Goal: Task Accomplishment & Management: Manage account settings

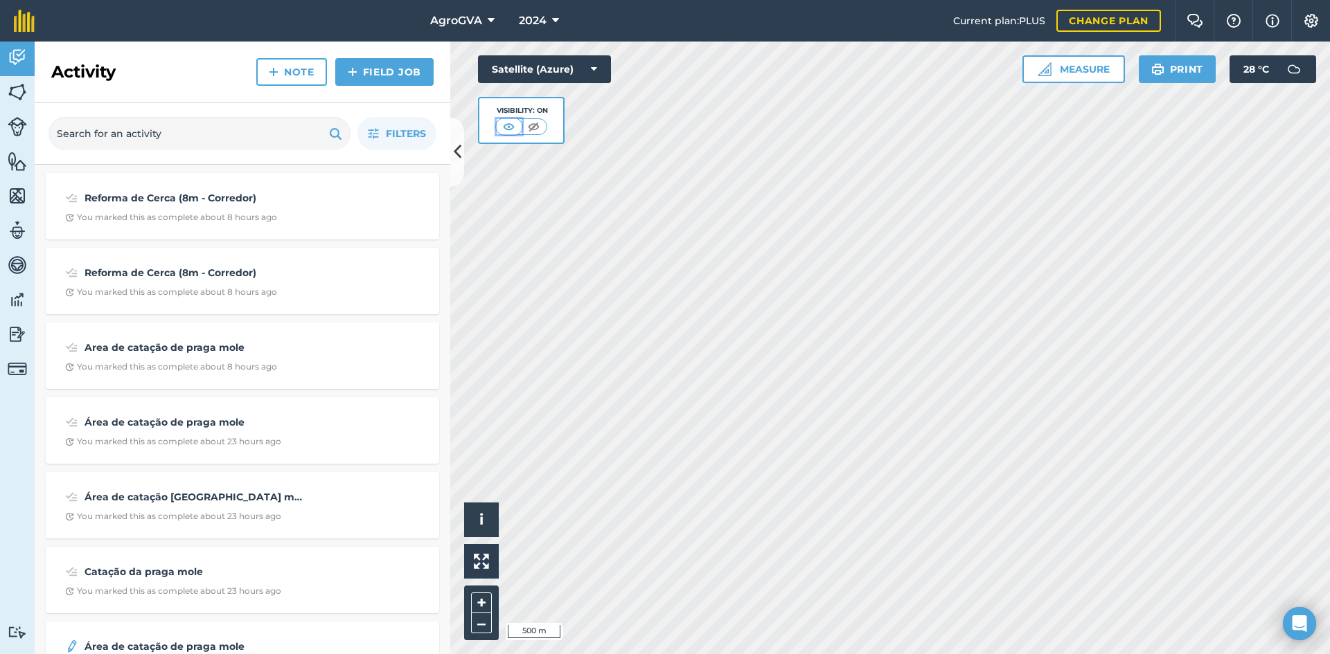
click at [503, 125] on img at bounding box center [508, 127] width 17 height 14
click at [456, 153] on icon at bounding box center [458, 152] width 8 height 24
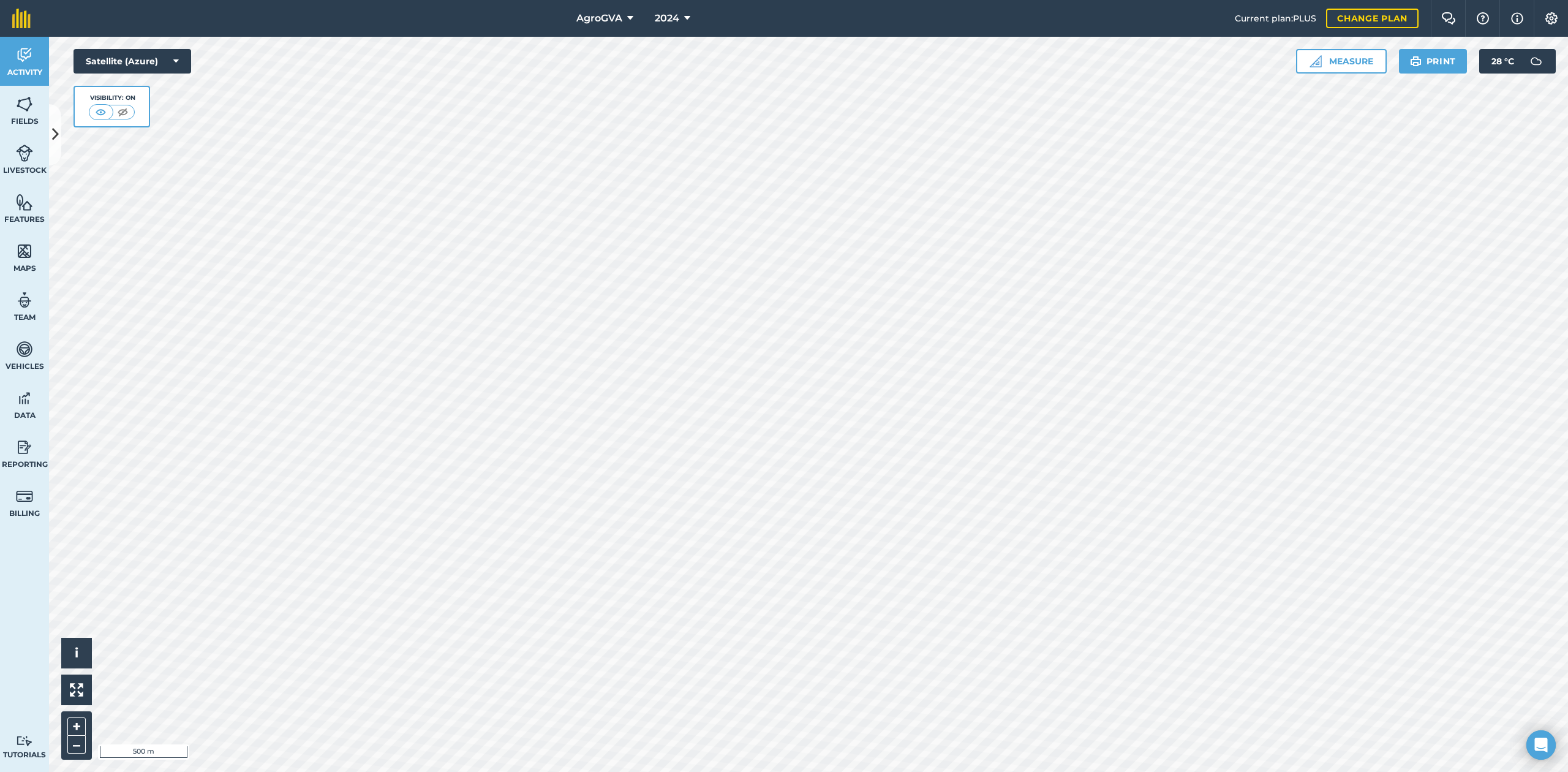
click at [1175, 578] on div at bounding box center [807, 404] width 1518 height 735
click at [52, 148] on button at bounding box center [55, 134] width 12 height 61
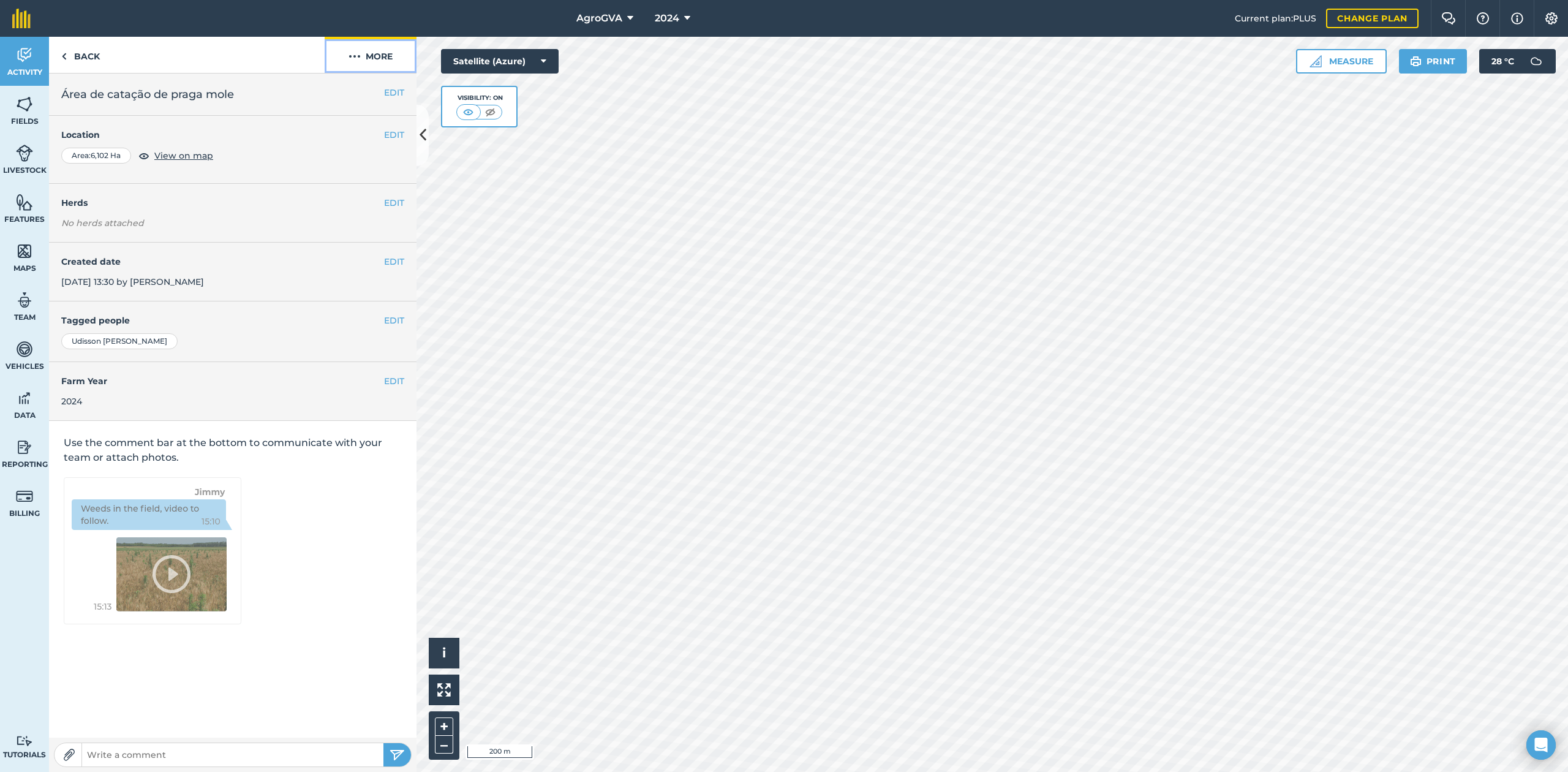
click at [351, 57] on img at bounding box center [355, 56] width 12 height 15
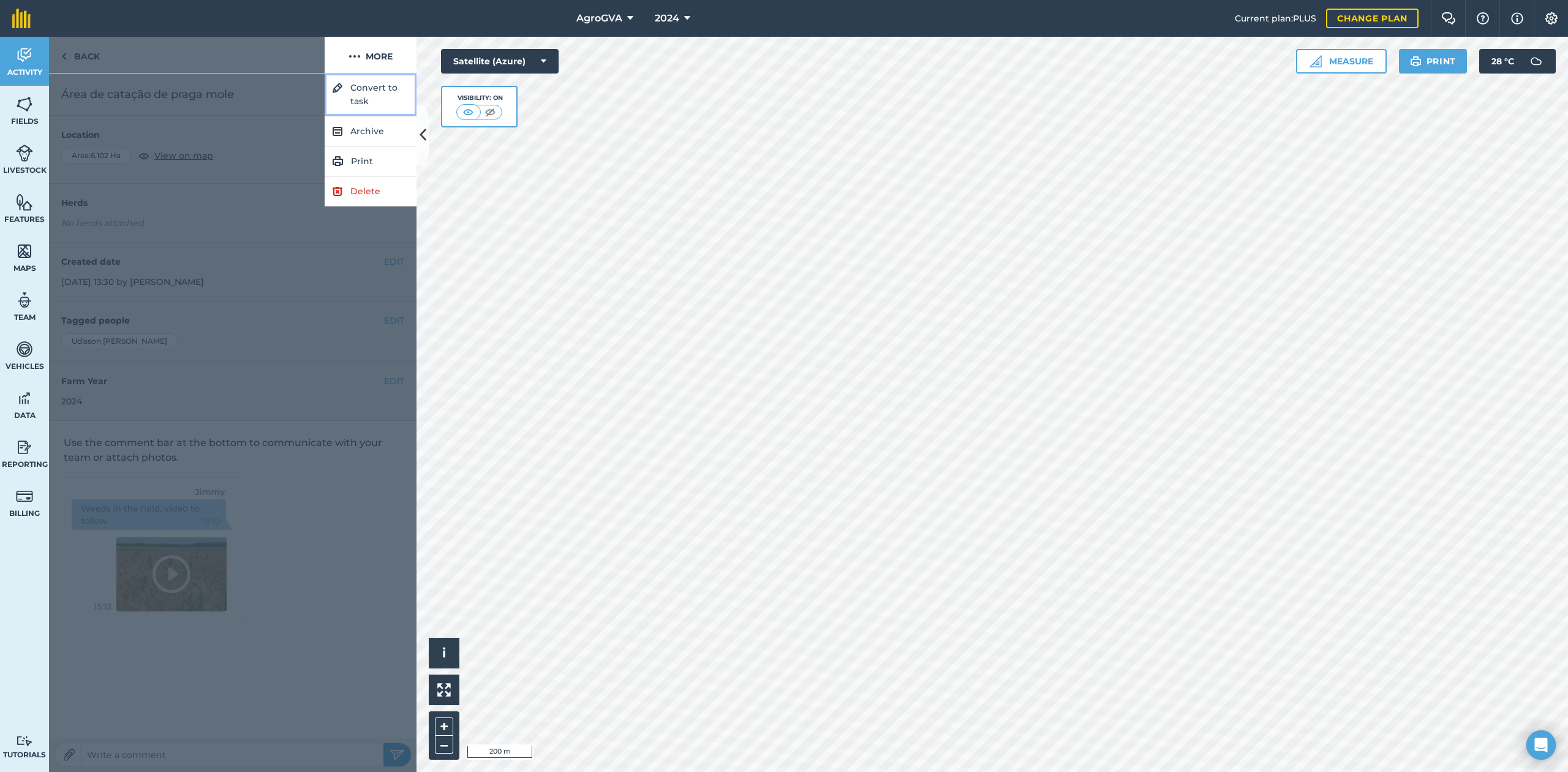
click at [353, 93] on button "Convert to task" at bounding box center [371, 95] width 92 height 42
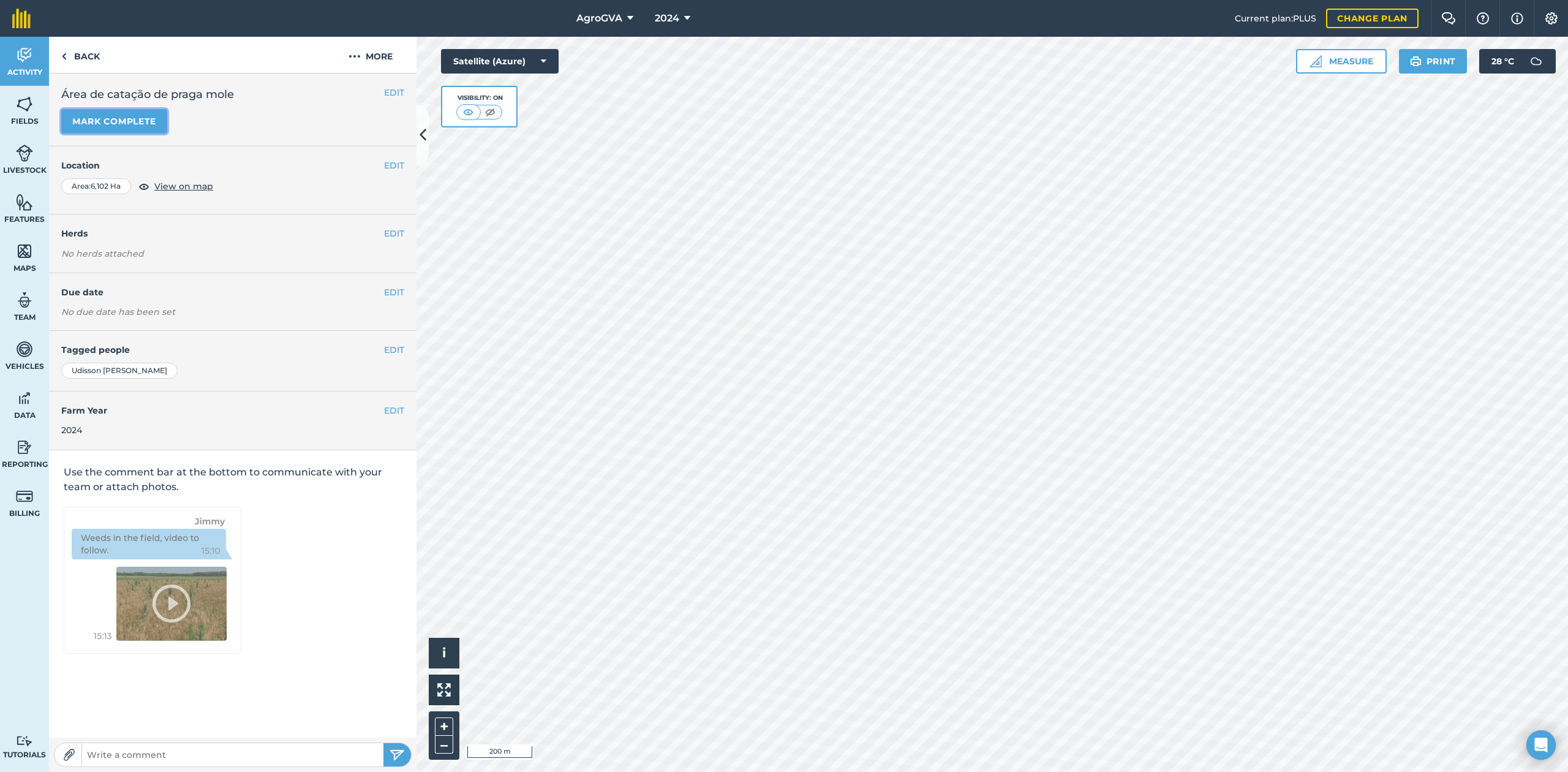
click at [123, 109] on button "Mark complete" at bounding box center [114, 121] width 106 height 25
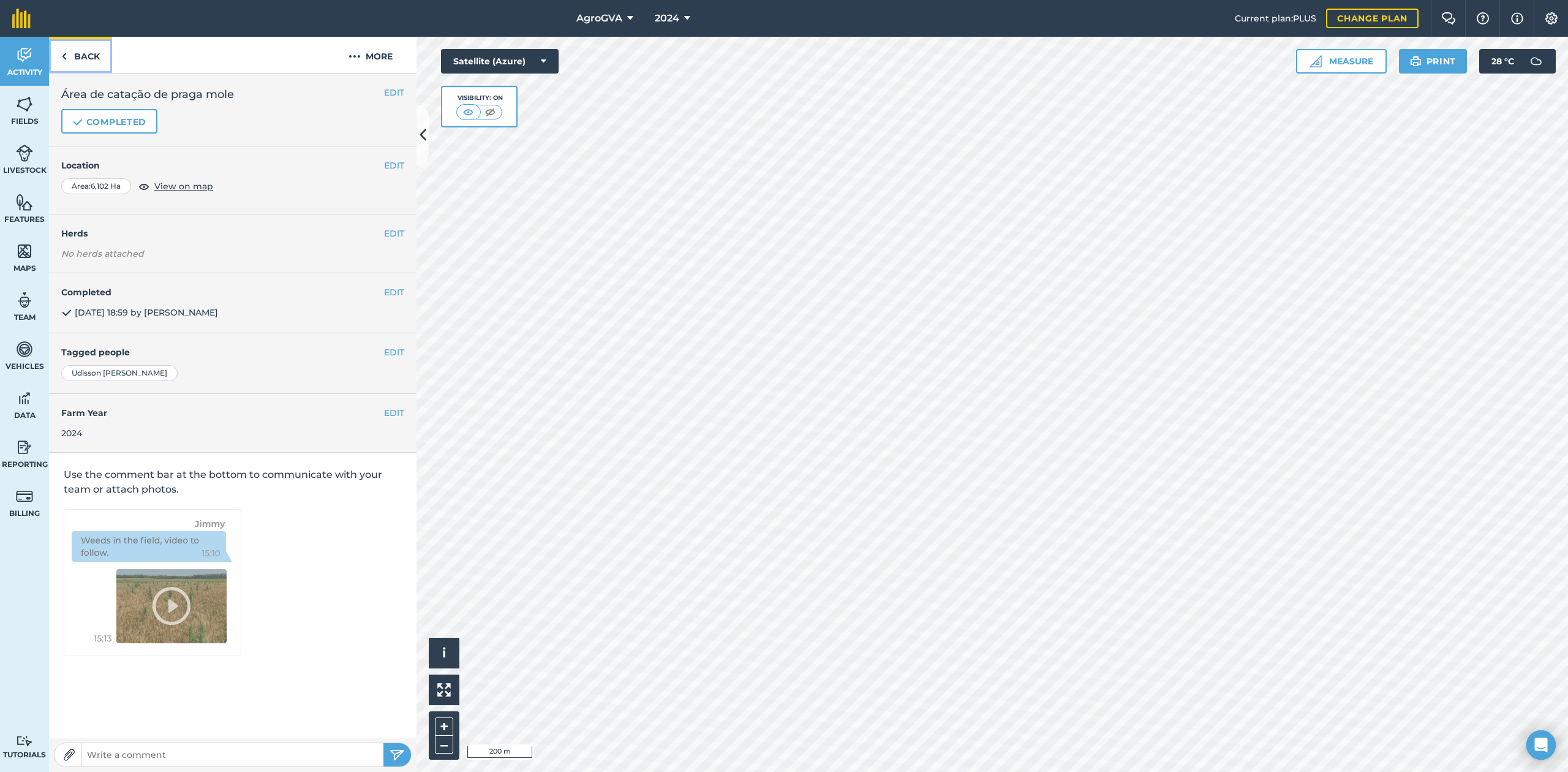
click at [99, 59] on link "Back" at bounding box center [80, 55] width 63 height 36
click at [80, 64] on link "Back" at bounding box center [80, 55] width 63 height 36
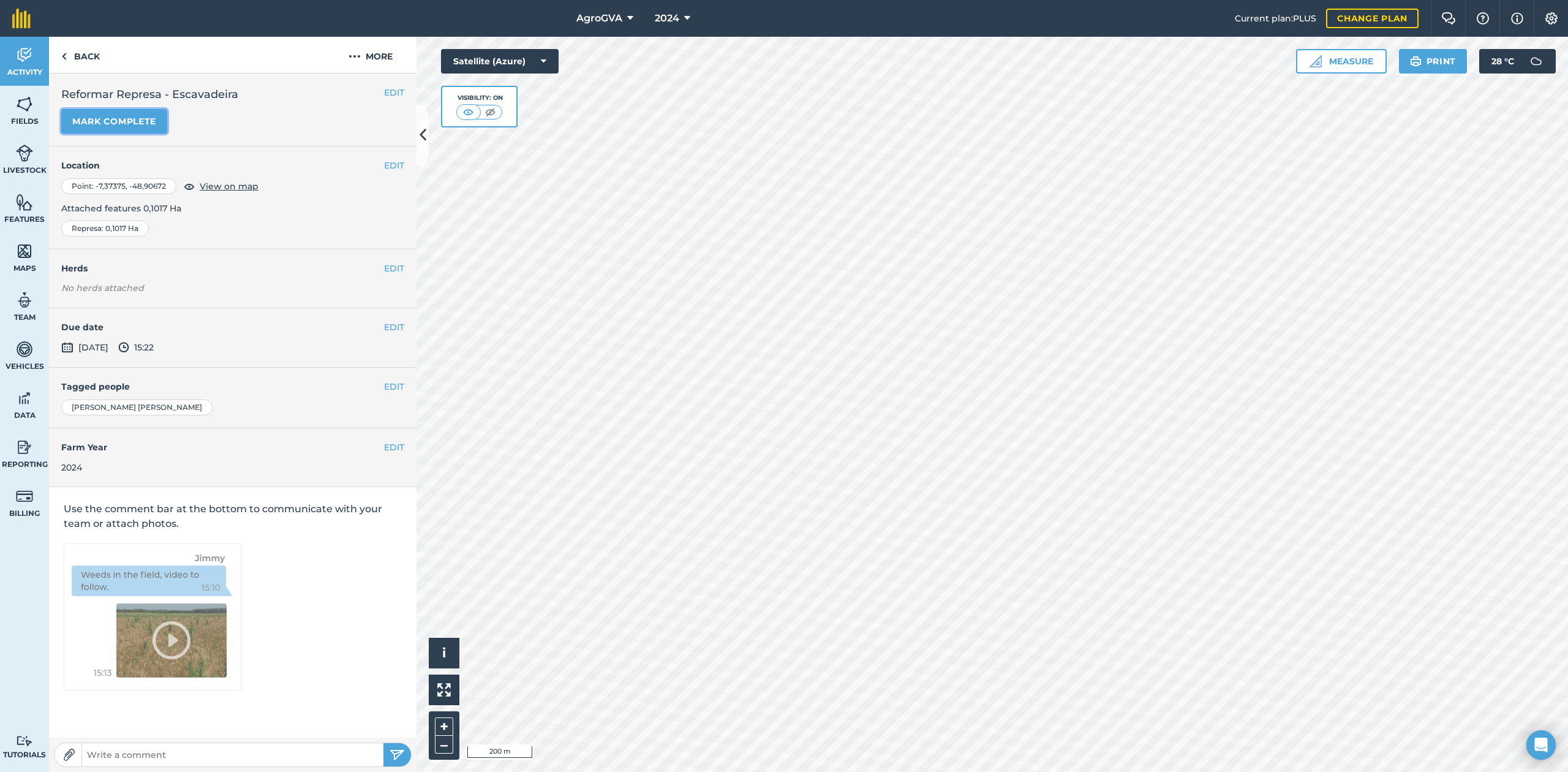
click at [149, 120] on button "Mark complete" at bounding box center [114, 121] width 106 height 25
click at [73, 52] on link "Back" at bounding box center [80, 55] width 63 height 36
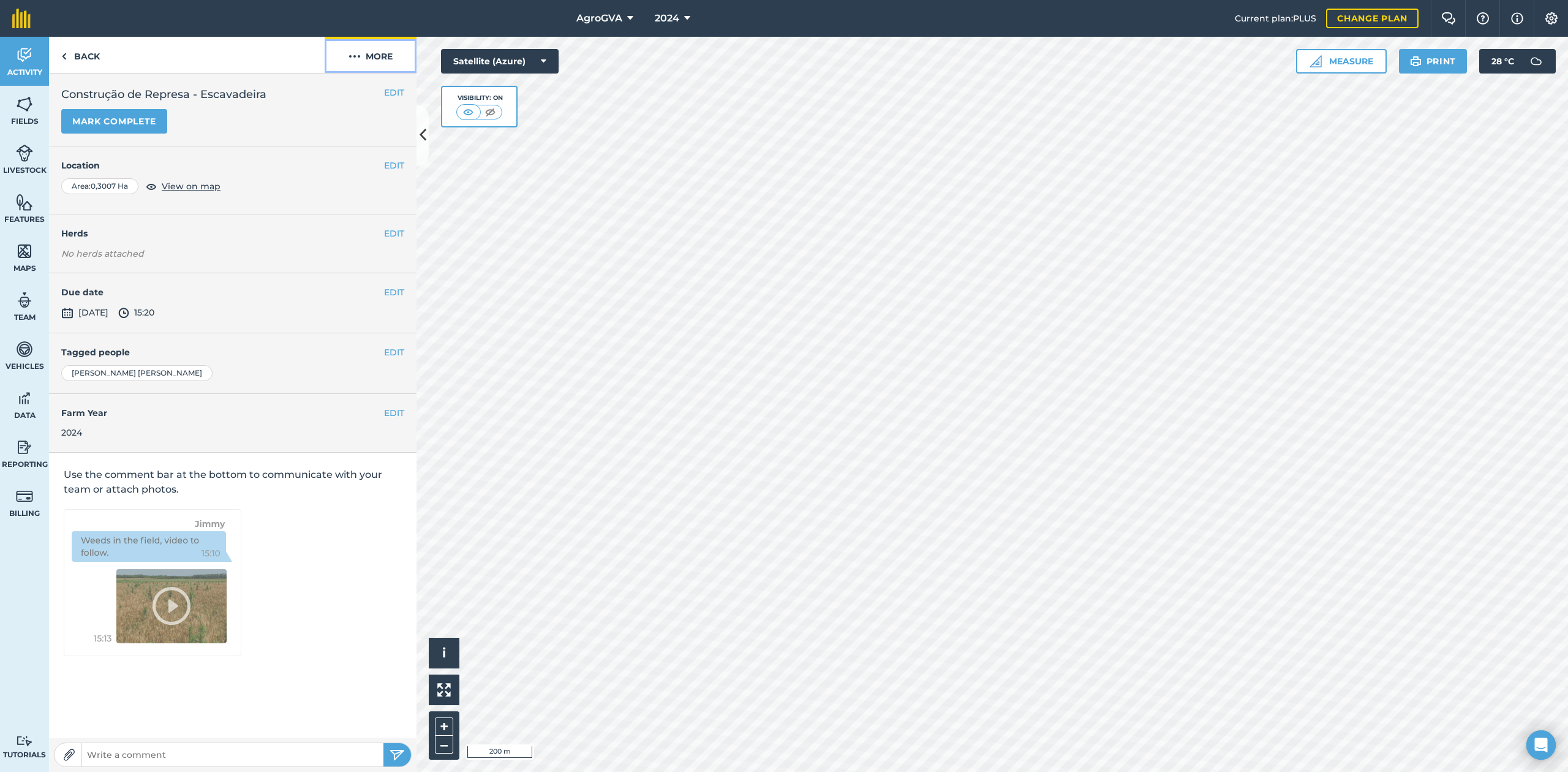
click at [385, 58] on button "More" at bounding box center [371, 55] width 92 height 36
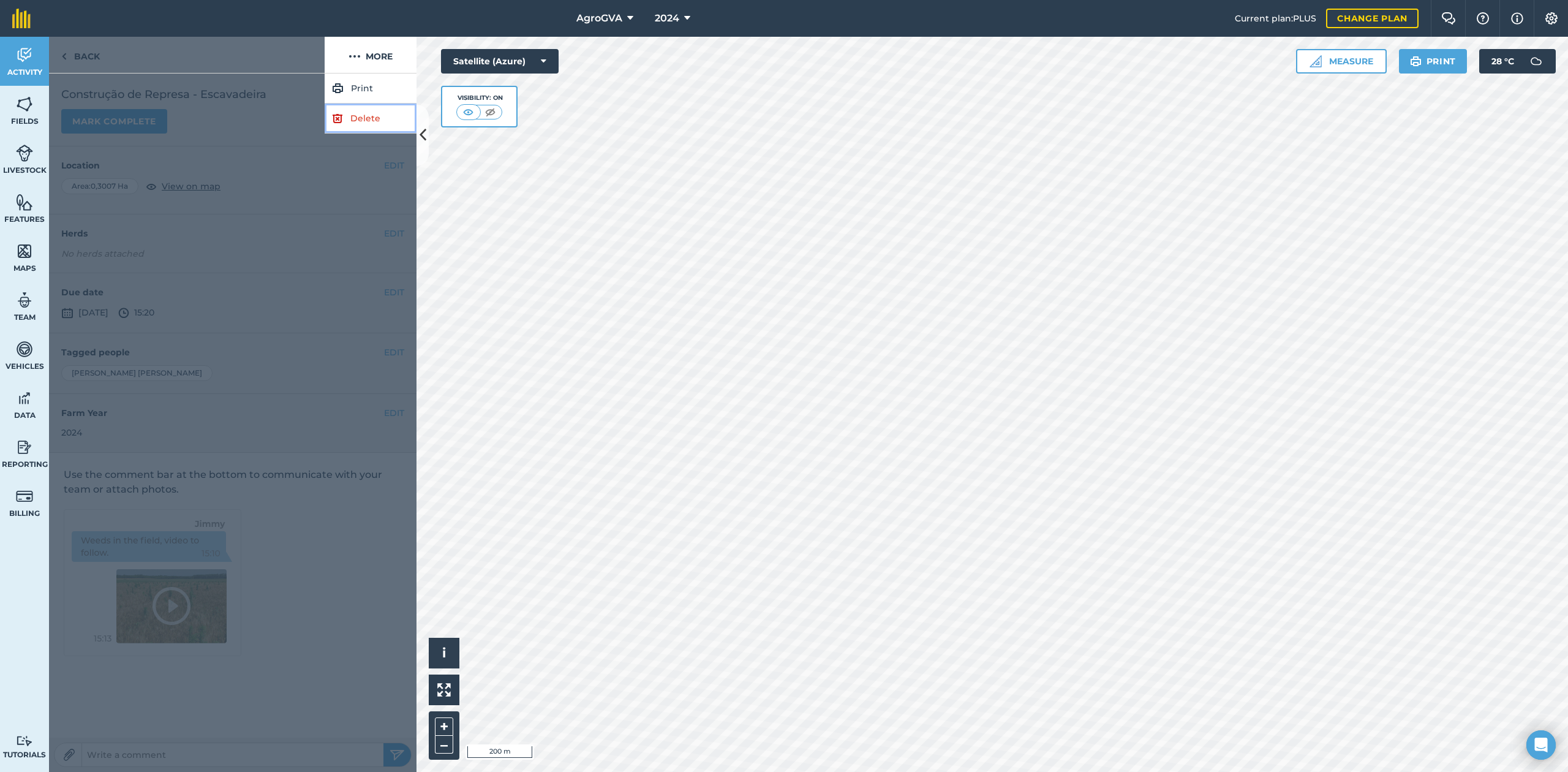
click at [369, 117] on link "Delete" at bounding box center [371, 118] width 92 height 30
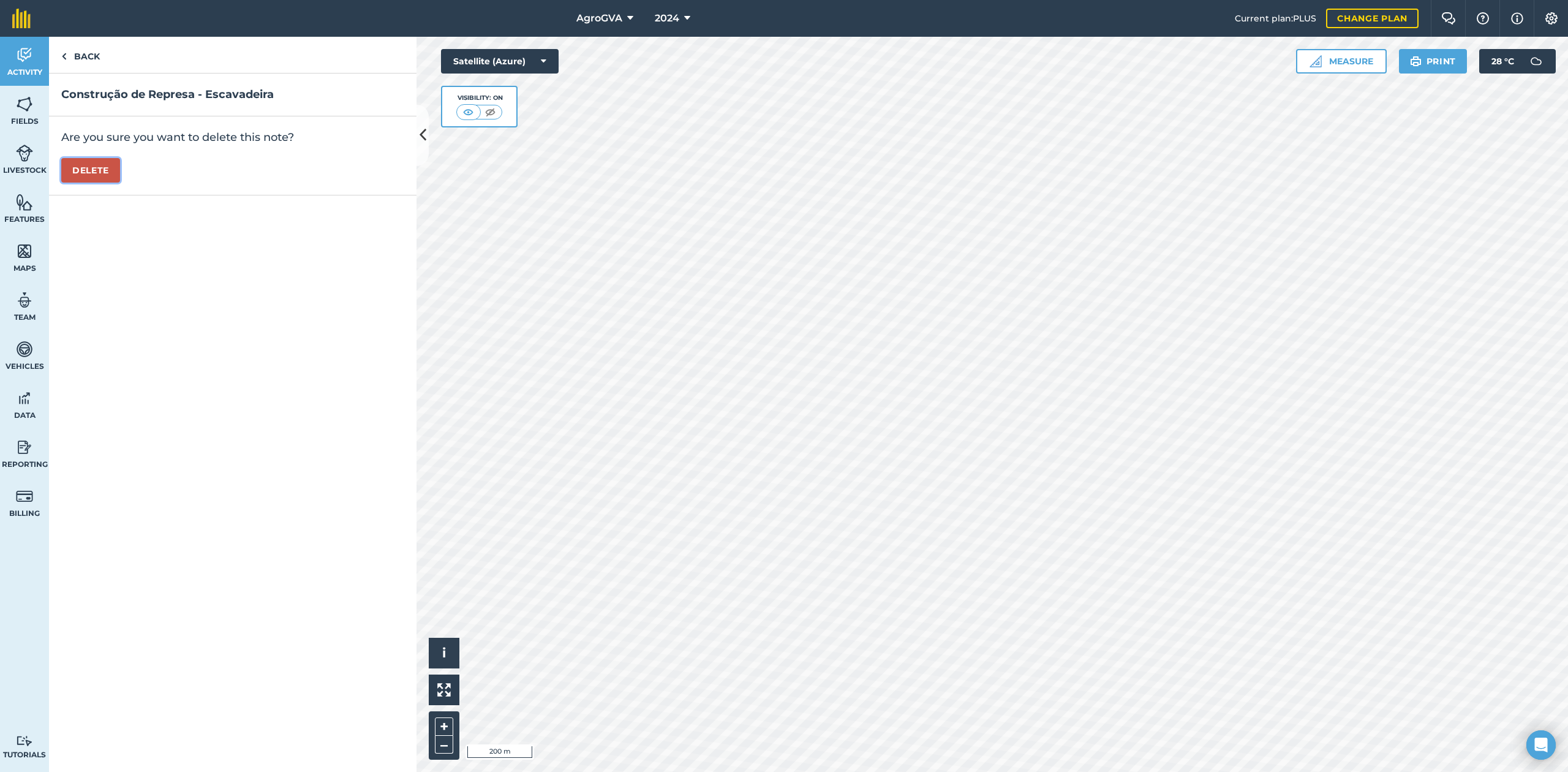
click at [109, 175] on button "Delete" at bounding box center [90, 171] width 58 height 25
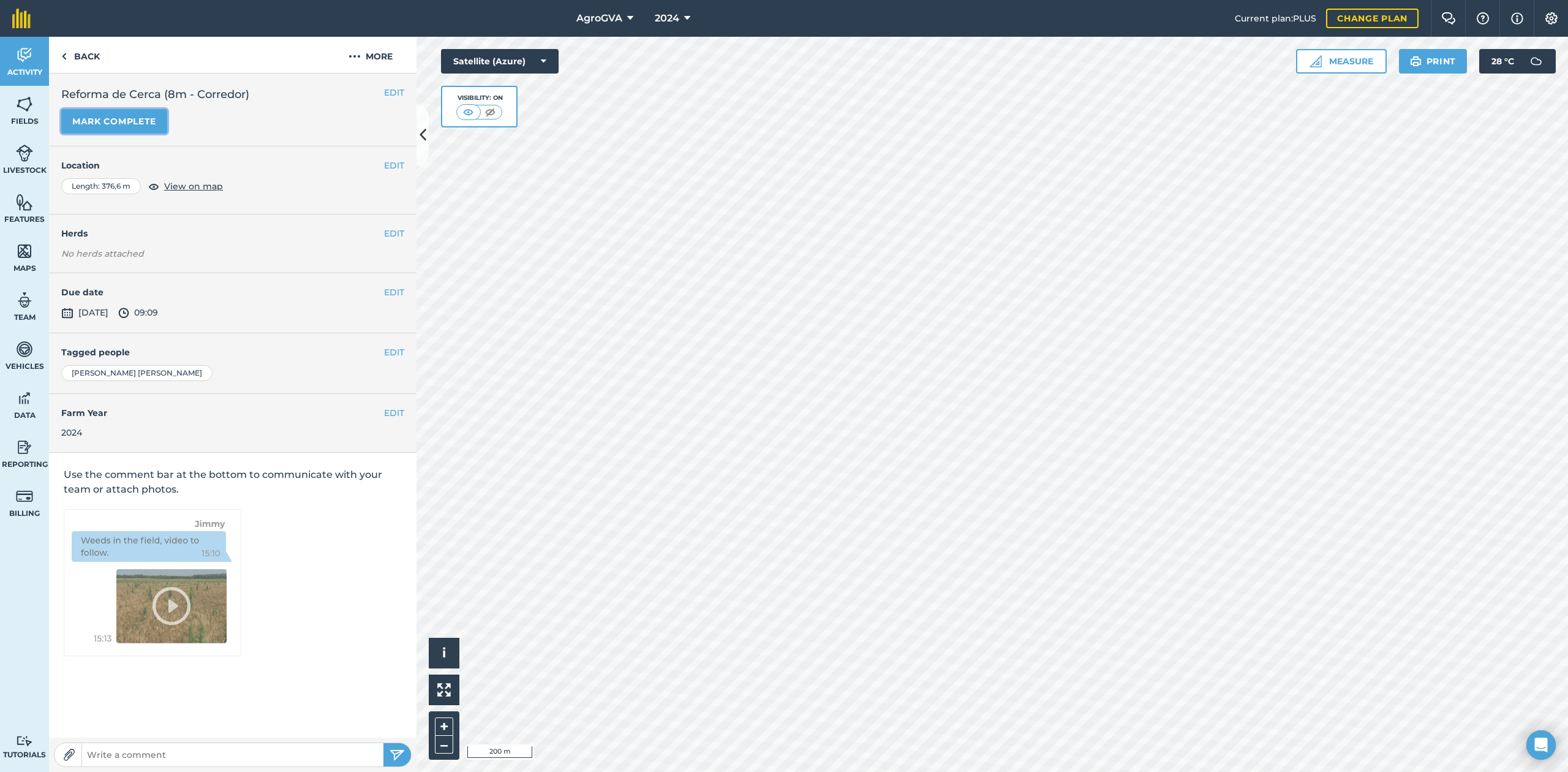
click at [147, 127] on button "Mark complete" at bounding box center [114, 121] width 106 height 25
click at [82, 55] on link "Back" at bounding box center [80, 55] width 63 height 36
click at [88, 126] on button "Mark complete" at bounding box center [114, 121] width 106 height 25
click at [87, 50] on link "Back" at bounding box center [80, 55] width 63 height 36
click at [130, 128] on button "Mark complete" at bounding box center [114, 121] width 106 height 25
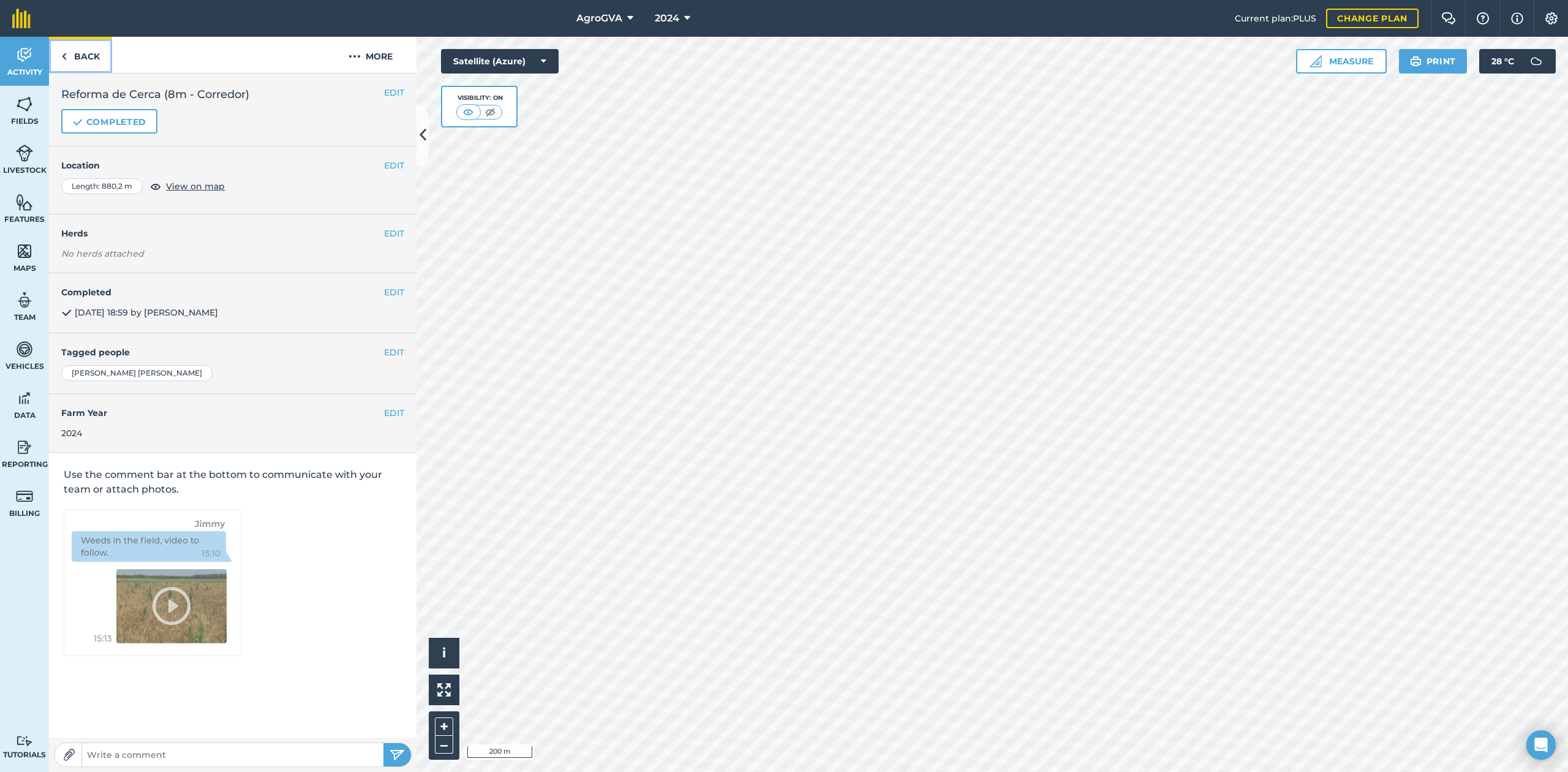
click at [96, 57] on link "Back" at bounding box center [80, 55] width 63 height 36
click at [149, 118] on button "Mark complete" at bounding box center [114, 121] width 106 height 25
click at [84, 66] on link "Back" at bounding box center [80, 55] width 63 height 36
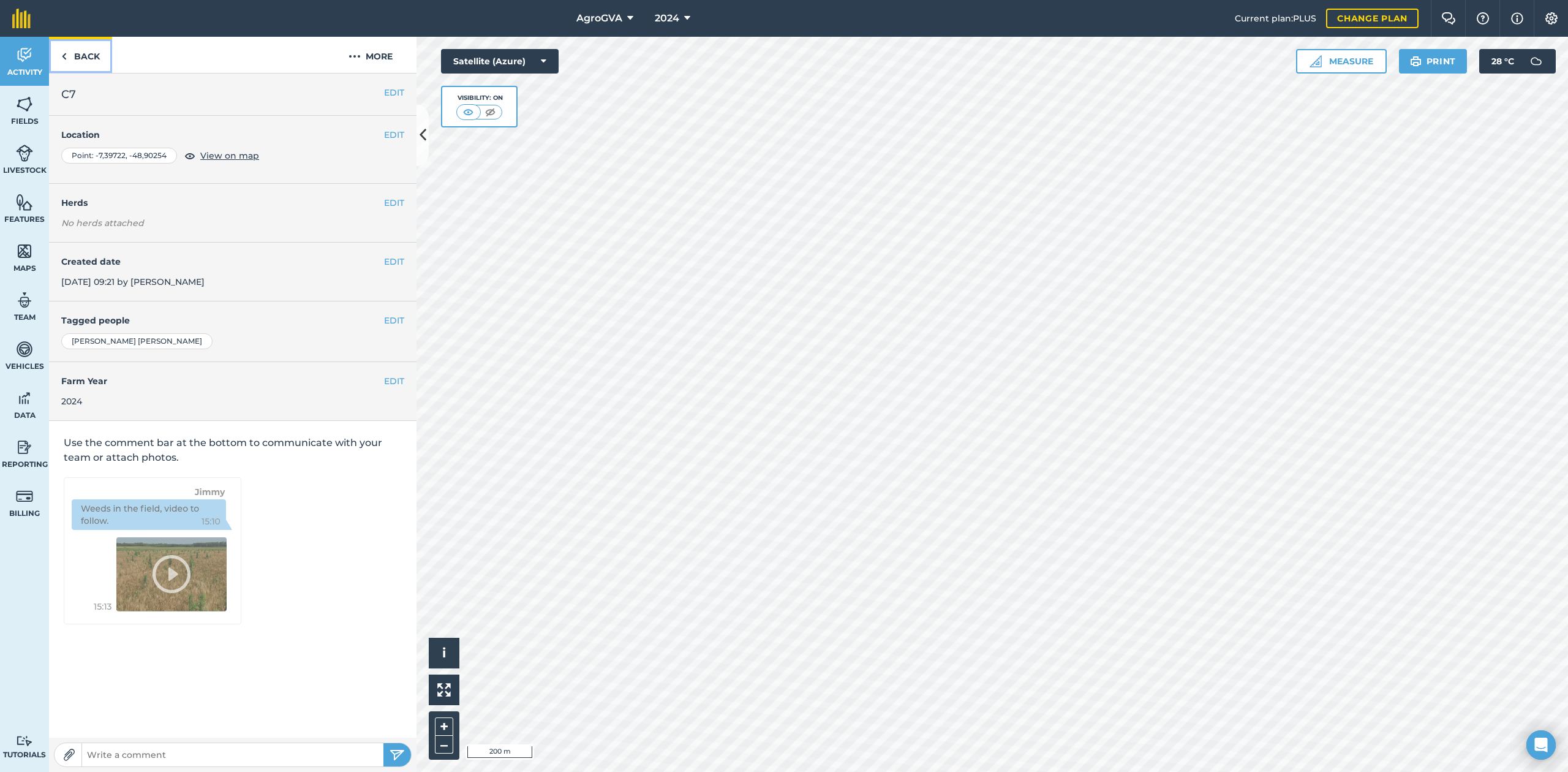
click at [67, 49] on link "Back" at bounding box center [80, 55] width 63 height 36
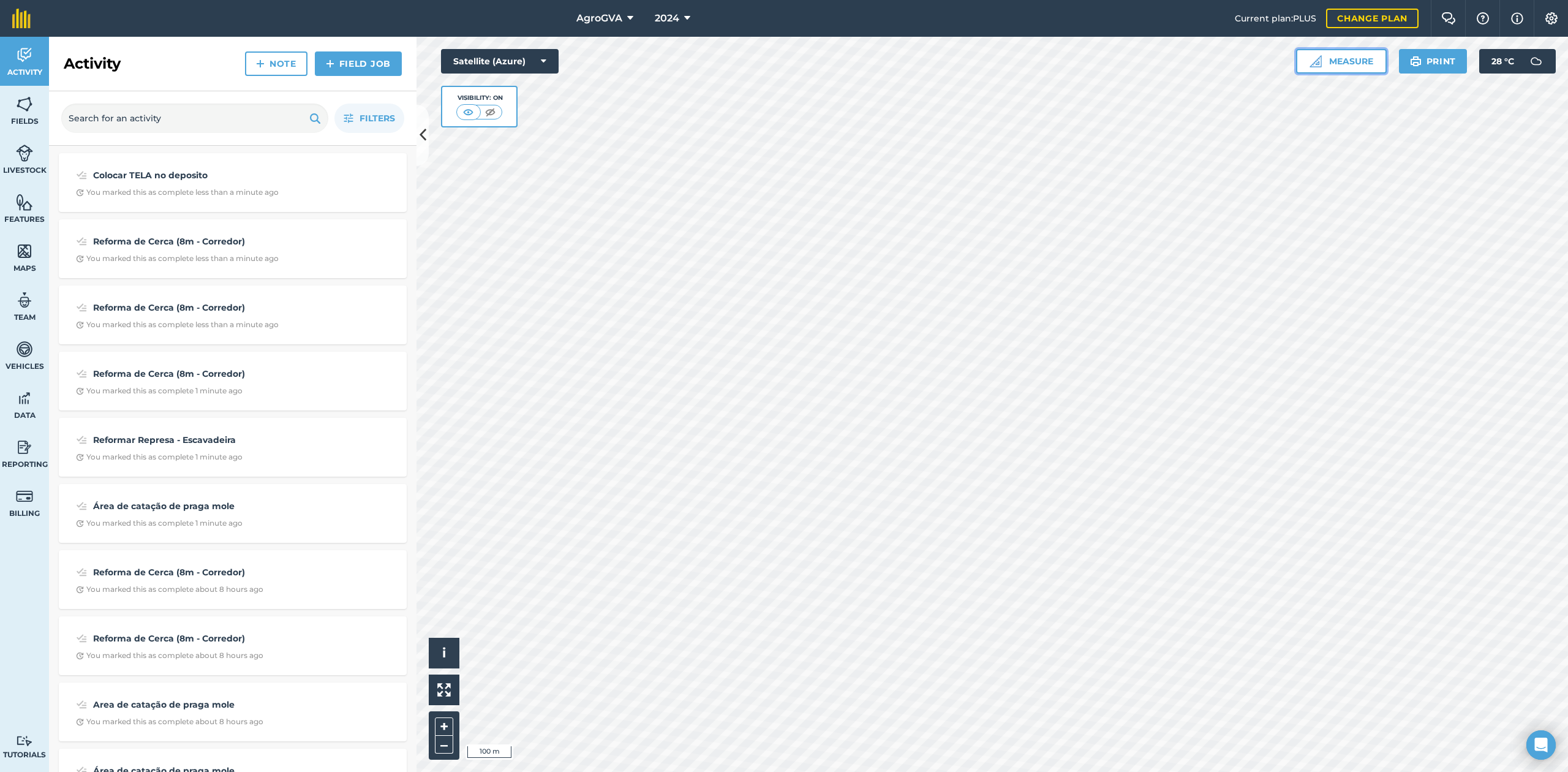
click at [1175, 66] on button "Measure" at bounding box center [1341, 61] width 90 height 25
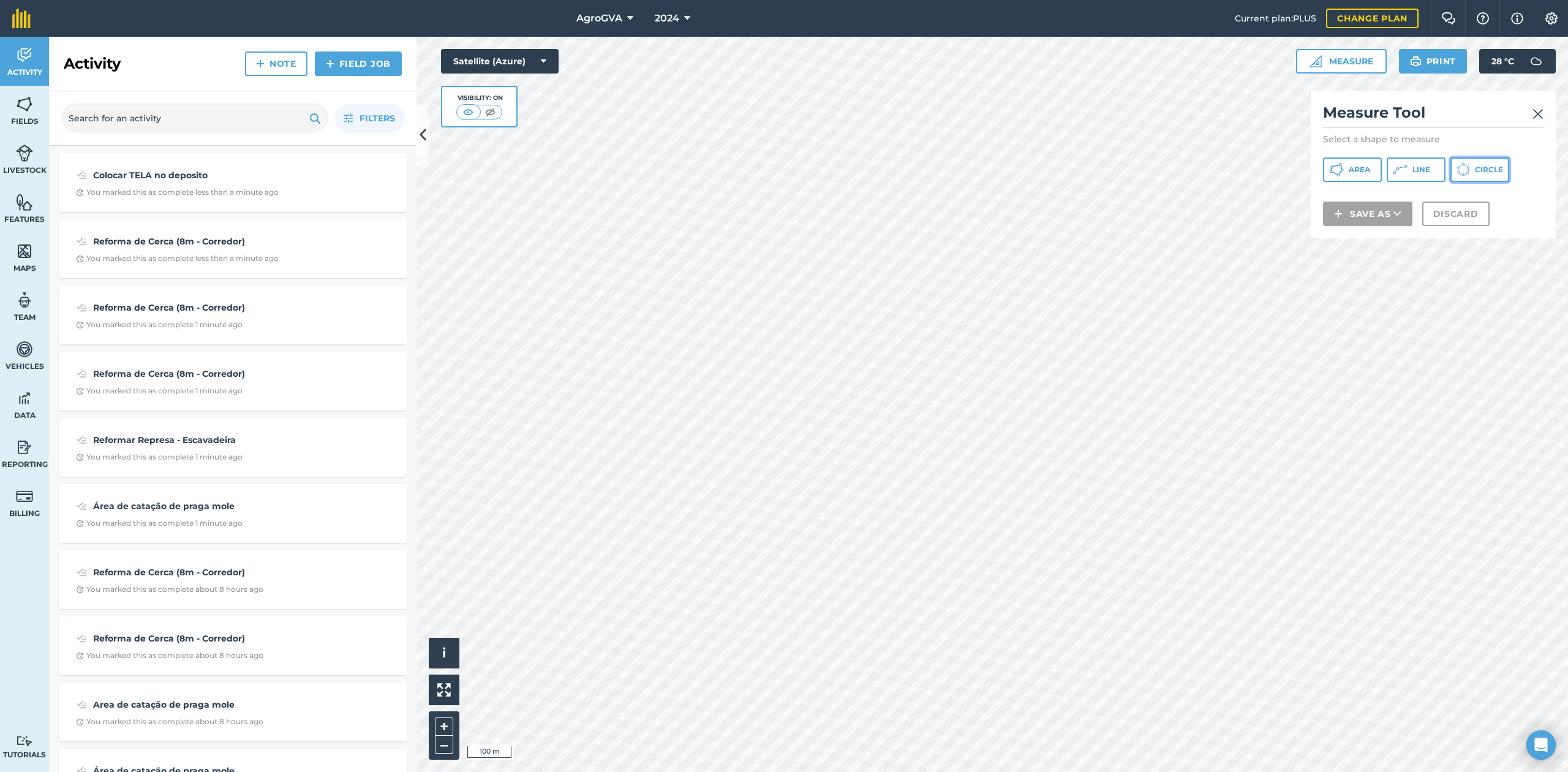
click at [1175, 170] on icon at bounding box center [1463, 169] width 13 height 13
click at [1175, 170] on button "Circle" at bounding box center [1480, 170] width 58 height 25
click at [1175, 204] on img at bounding box center [1499, 199] width 10 height 15
click at [1175, 171] on span "Area" at bounding box center [1359, 169] width 21 height 10
click at [1175, 174] on button "Circle" at bounding box center [1480, 170] width 58 height 25
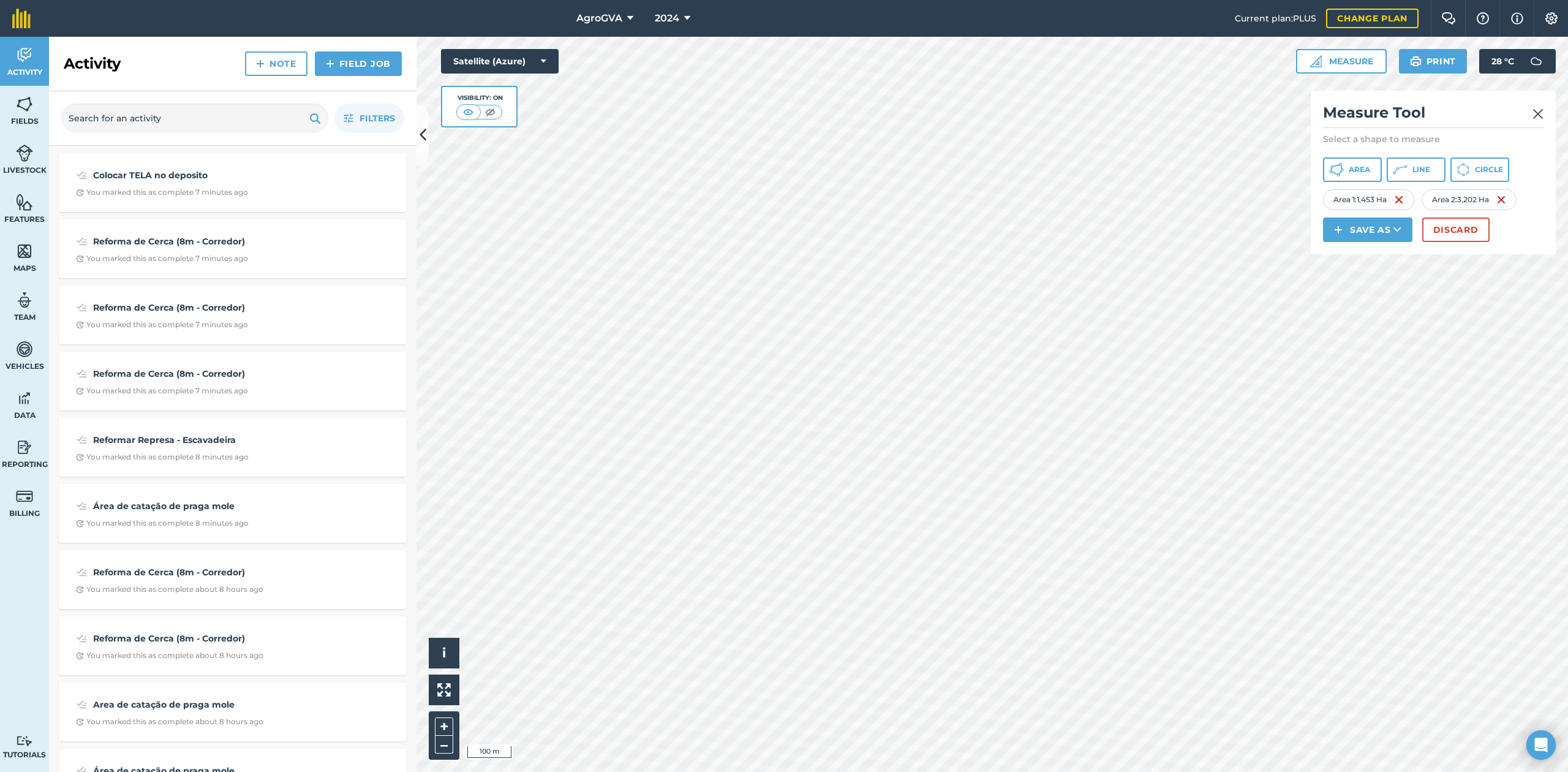
click at [1175, 196] on div "Area 2 : 3,202 Ha" at bounding box center [1468, 200] width 95 height 21
click at [1175, 196] on img at bounding box center [1501, 199] width 10 height 15
click at [1175, 241] on button "Discard" at bounding box center [1456, 230] width 67 height 25
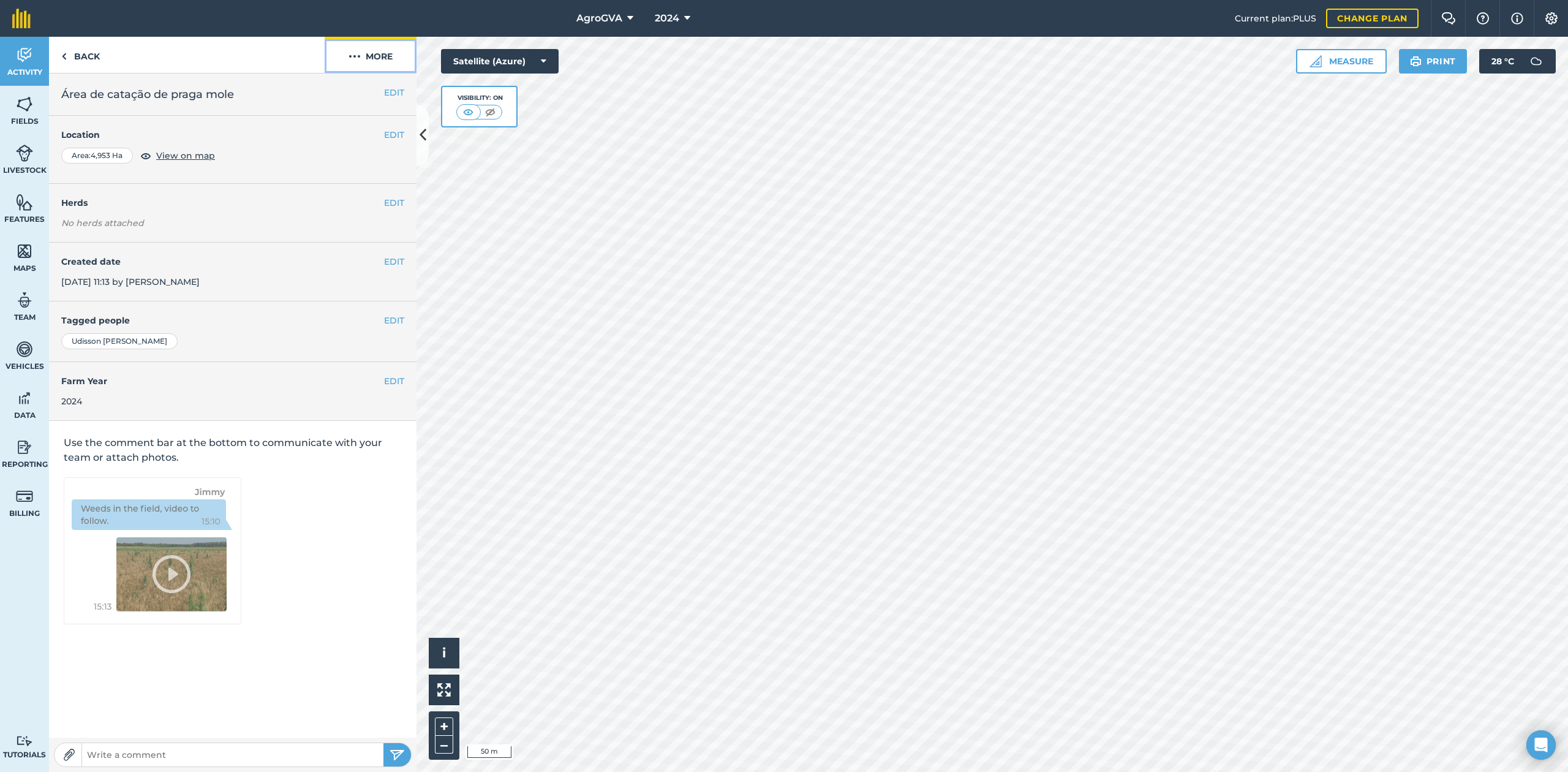
click at [378, 58] on button "More" at bounding box center [371, 55] width 92 height 36
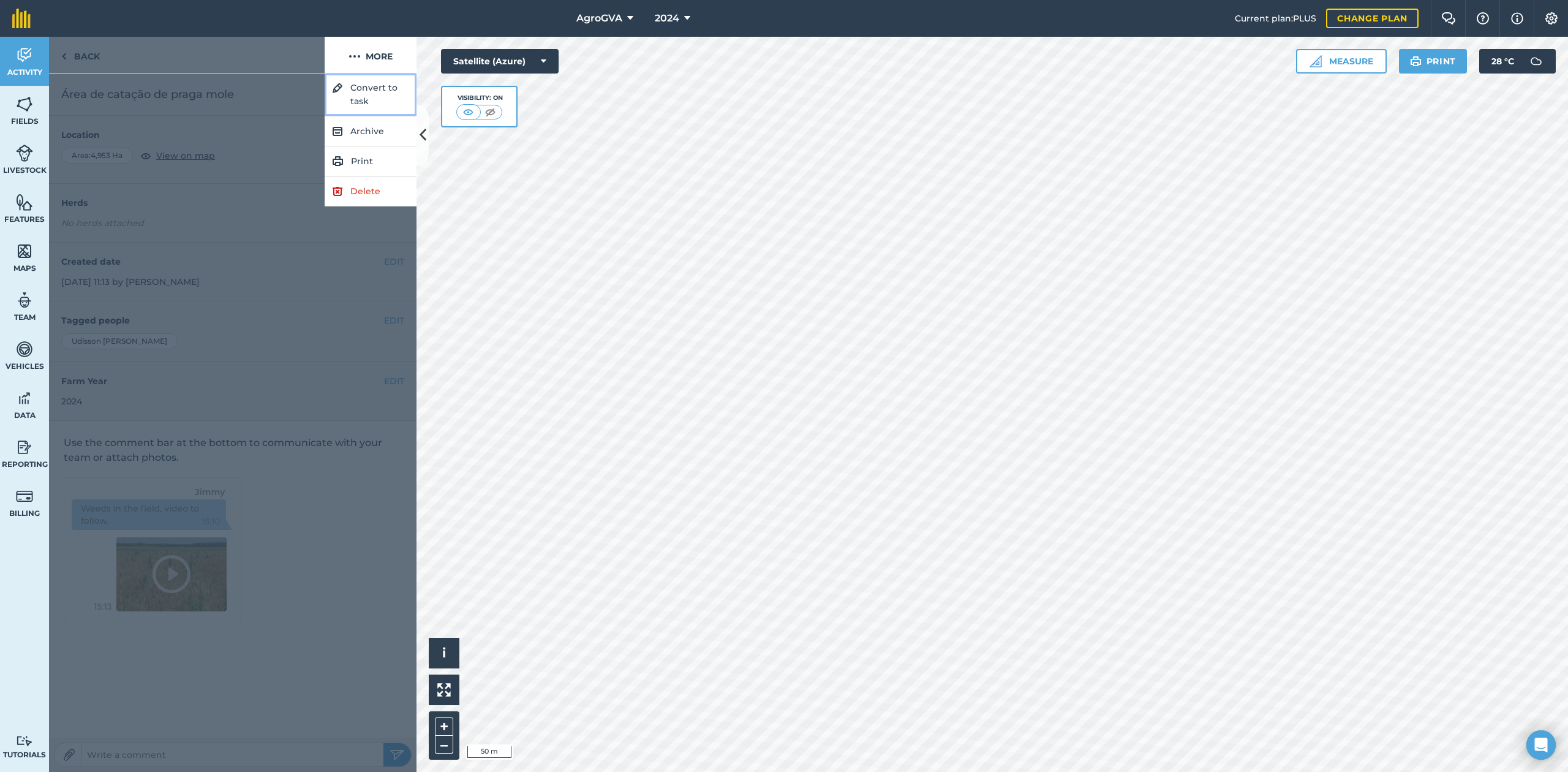
click at [383, 99] on button "Convert to task" at bounding box center [371, 95] width 92 height 42
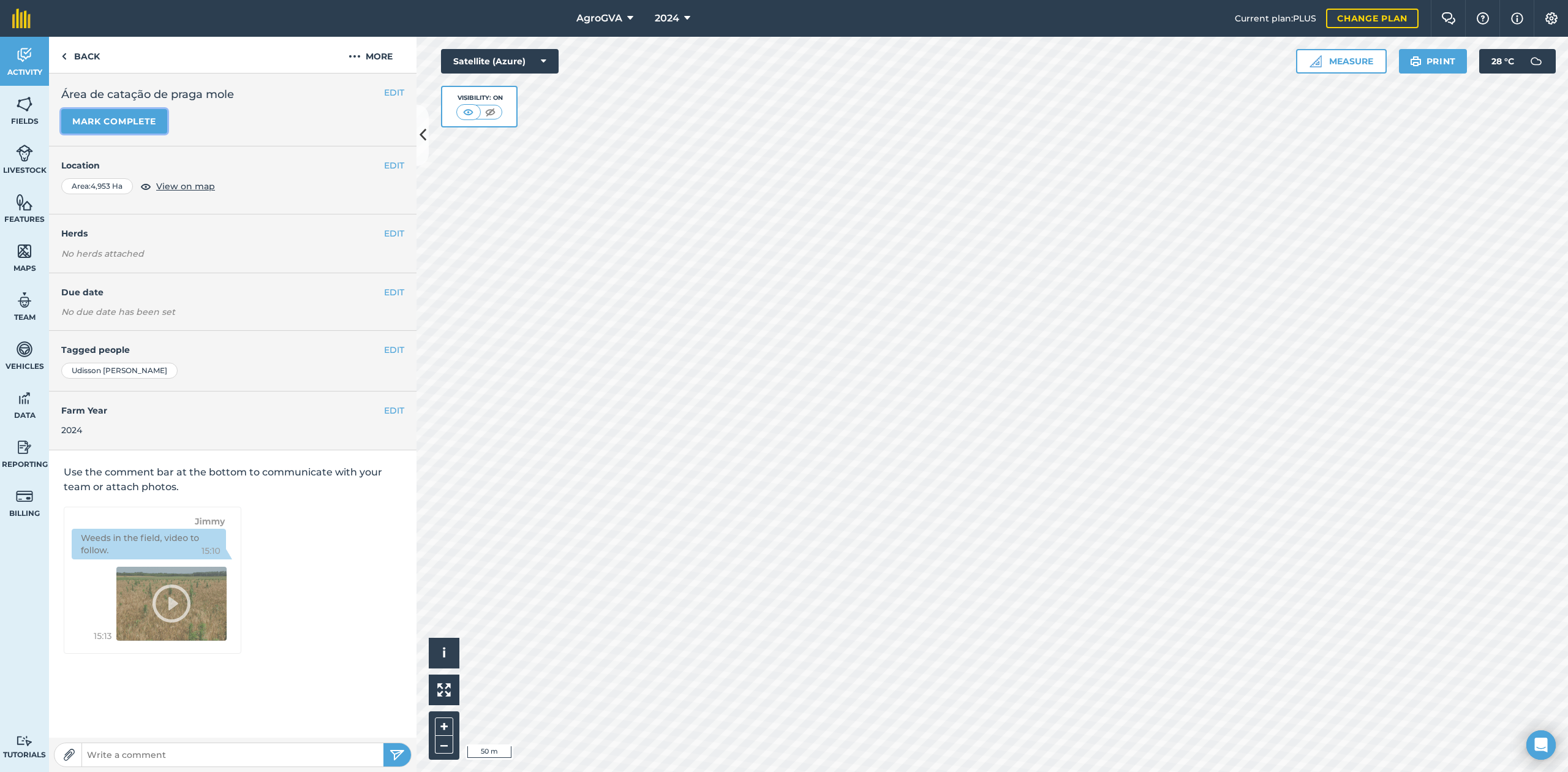
click at [109, 123] on button "Mark complete" at bounding box center [114, 121] width 106 height 25
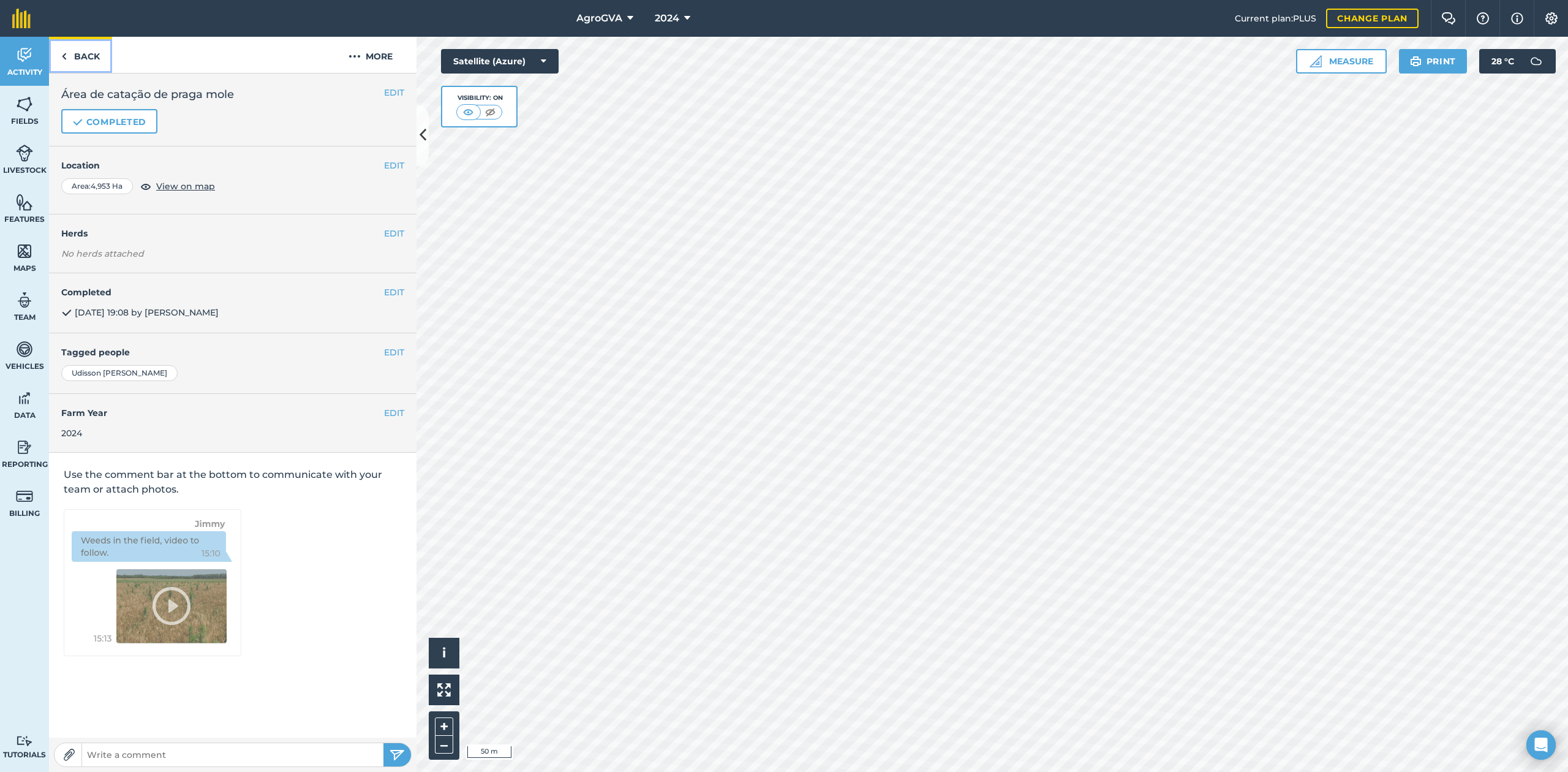
click at [101, 55] on link "Back" at bounding box center [80, 55] width 63 height 36
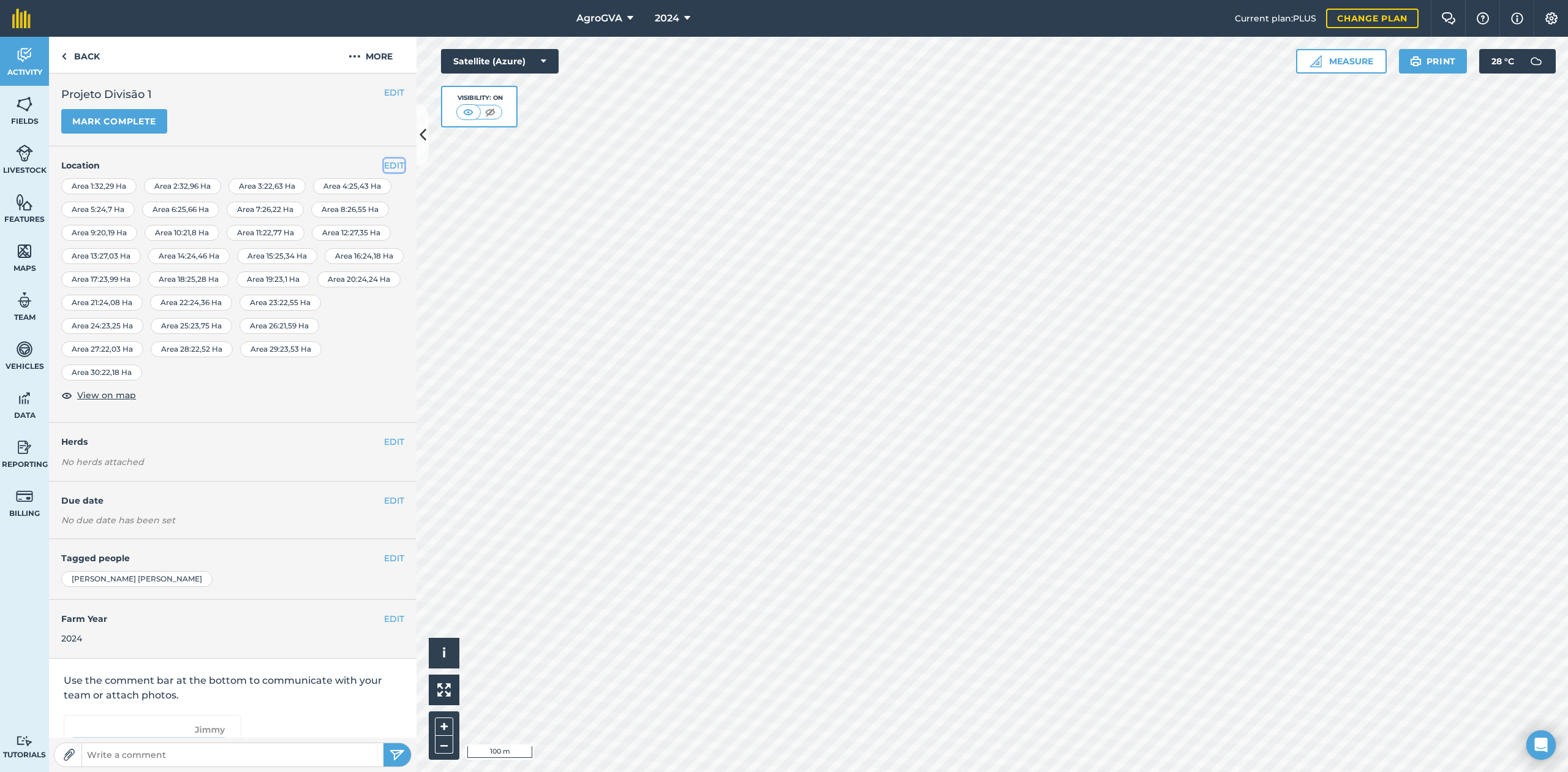
click at [384, 166] on button "EDIT" at bounding box center [394, 164] width 20 height 13
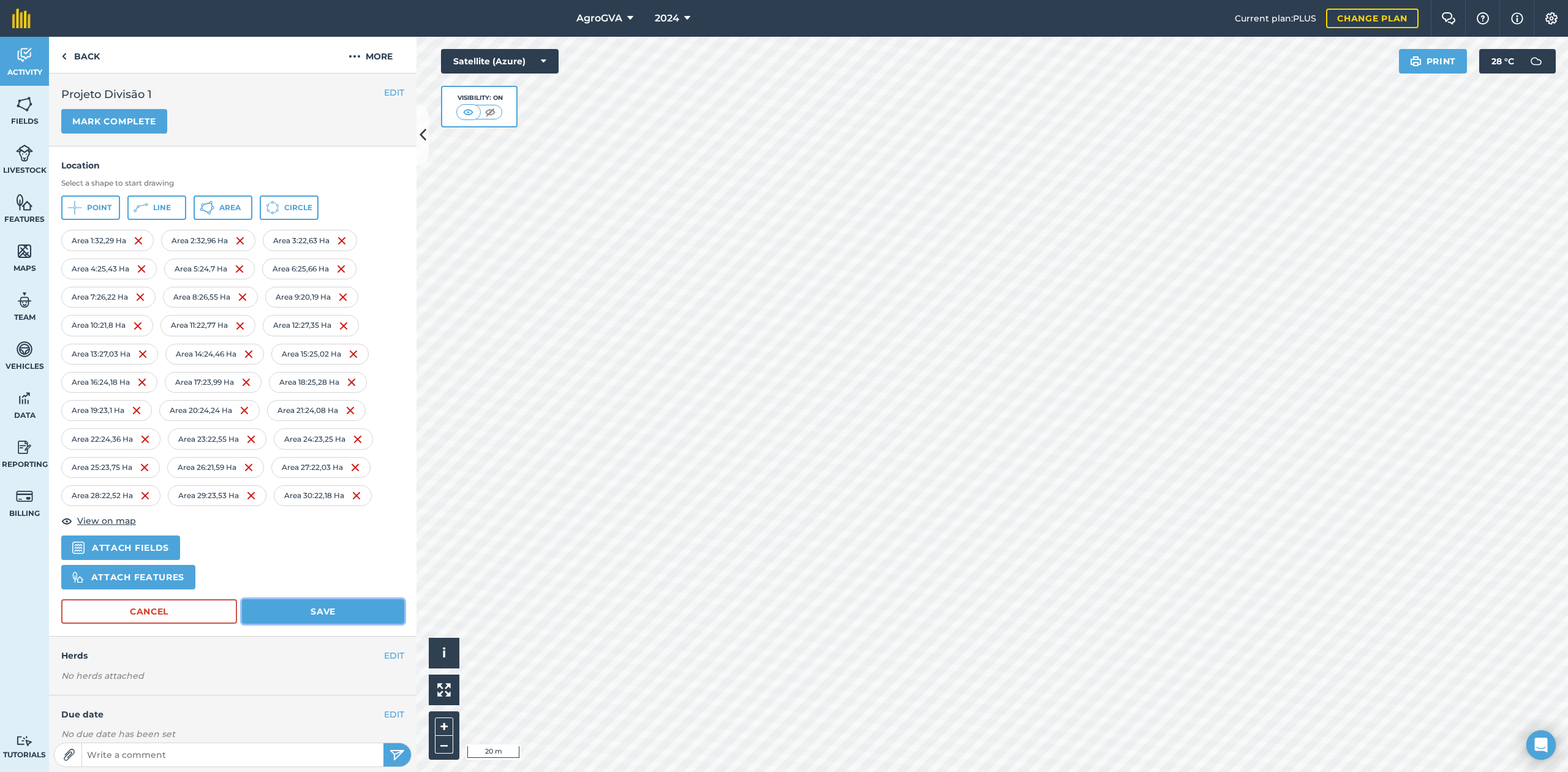
click at [297, 578] on button "Save" at bounding box center [324, 611] width 163 height 25
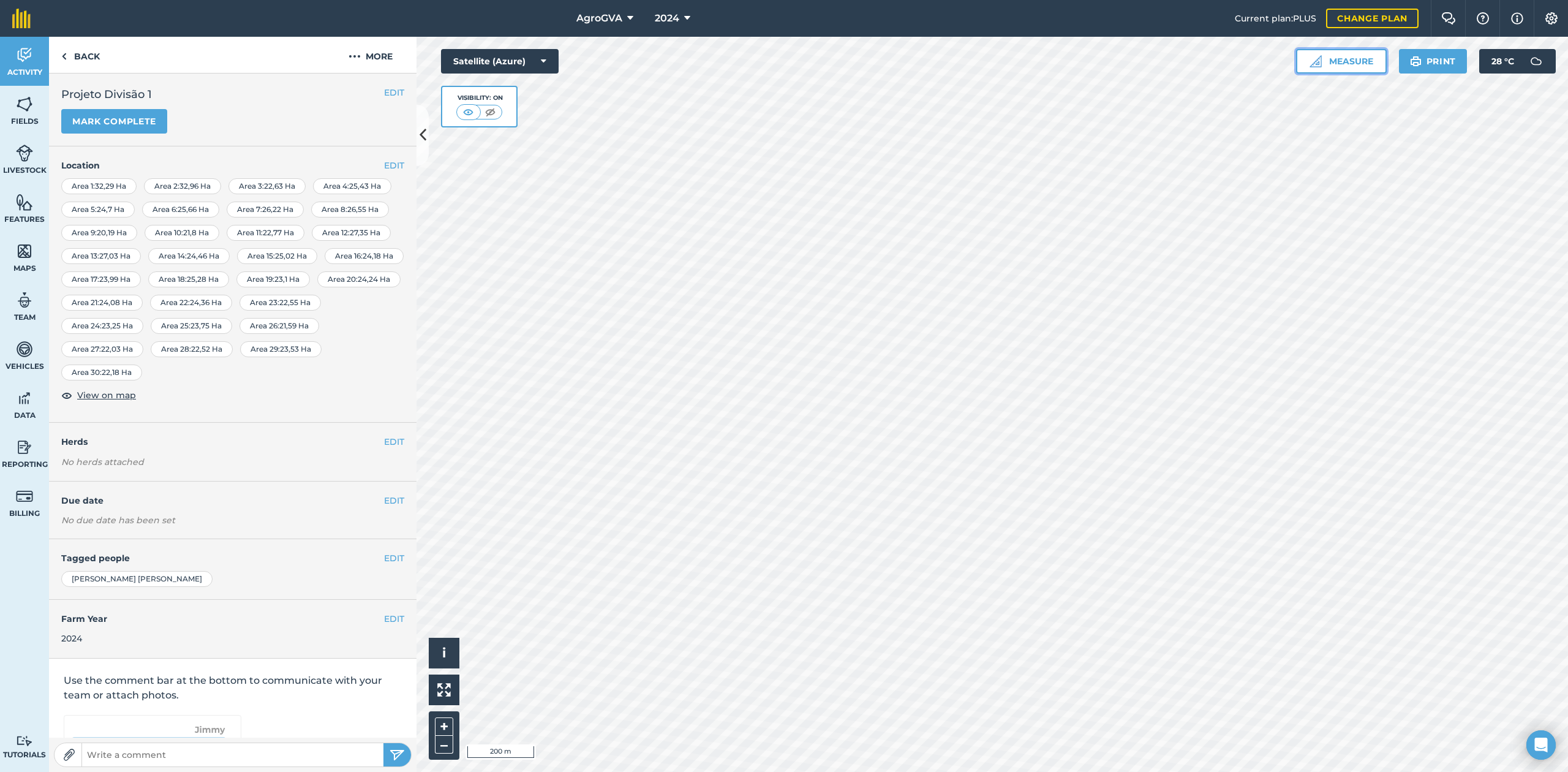
click at [1175, 61] on button "Measure" at bounding box center [1341, 61] width 90 height 25
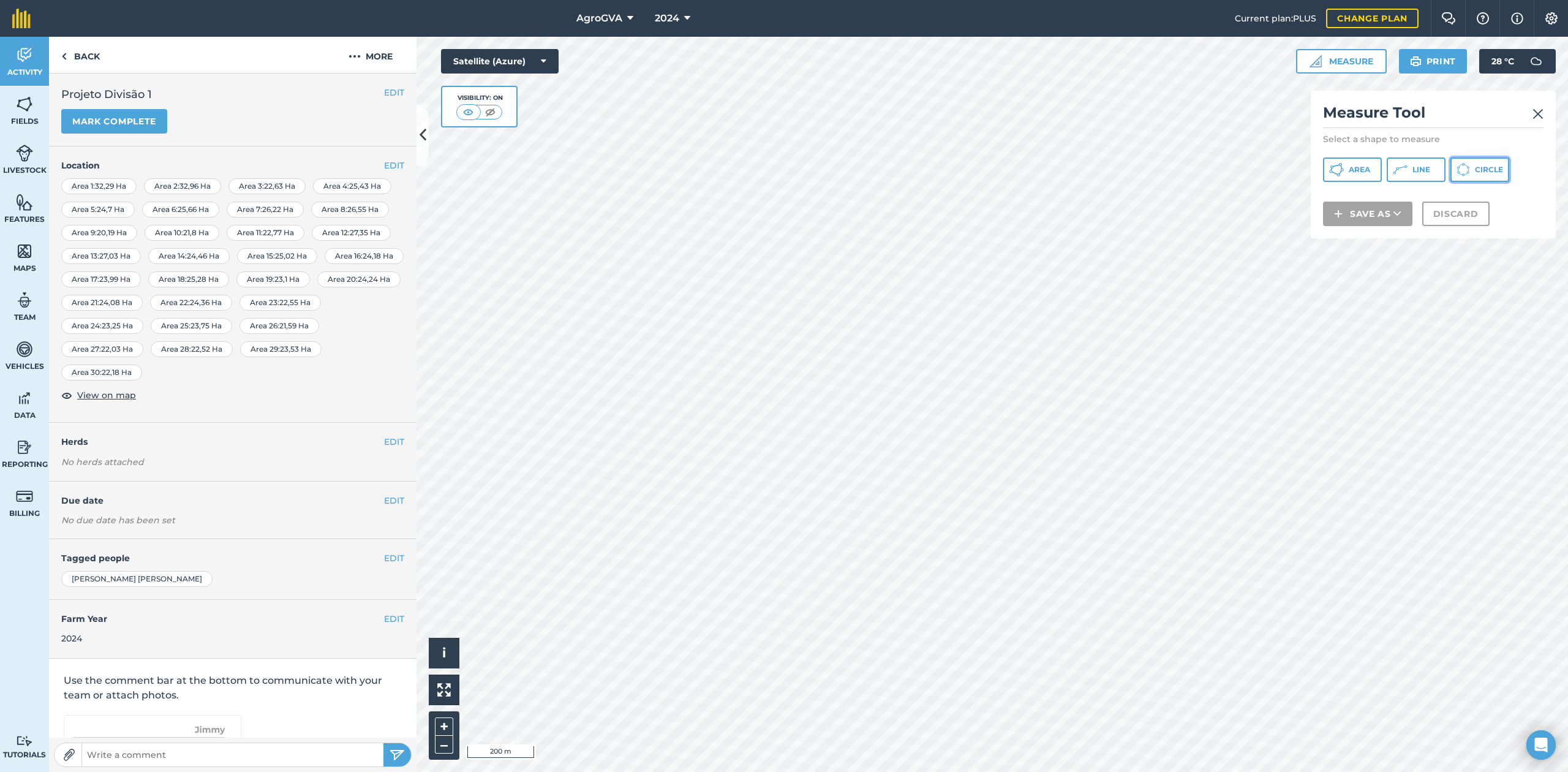
click at [1175, 174] on icon at bounding box center [1463, 169] width 13 height 13
click at [1175, 172] on span "Circle" at bounding box center [1489, 169] width 28 height 10
click at [1175, 167] on span "Circle" at bounding box center [1489, 169] width 28 height 10
click at [1175, 172] on span "Circle" at bounding box center [1489, 169] width 28 height 10
click at [1175, 163] on button "Circle" at bounding box center [1480, 170] width 58 height 25
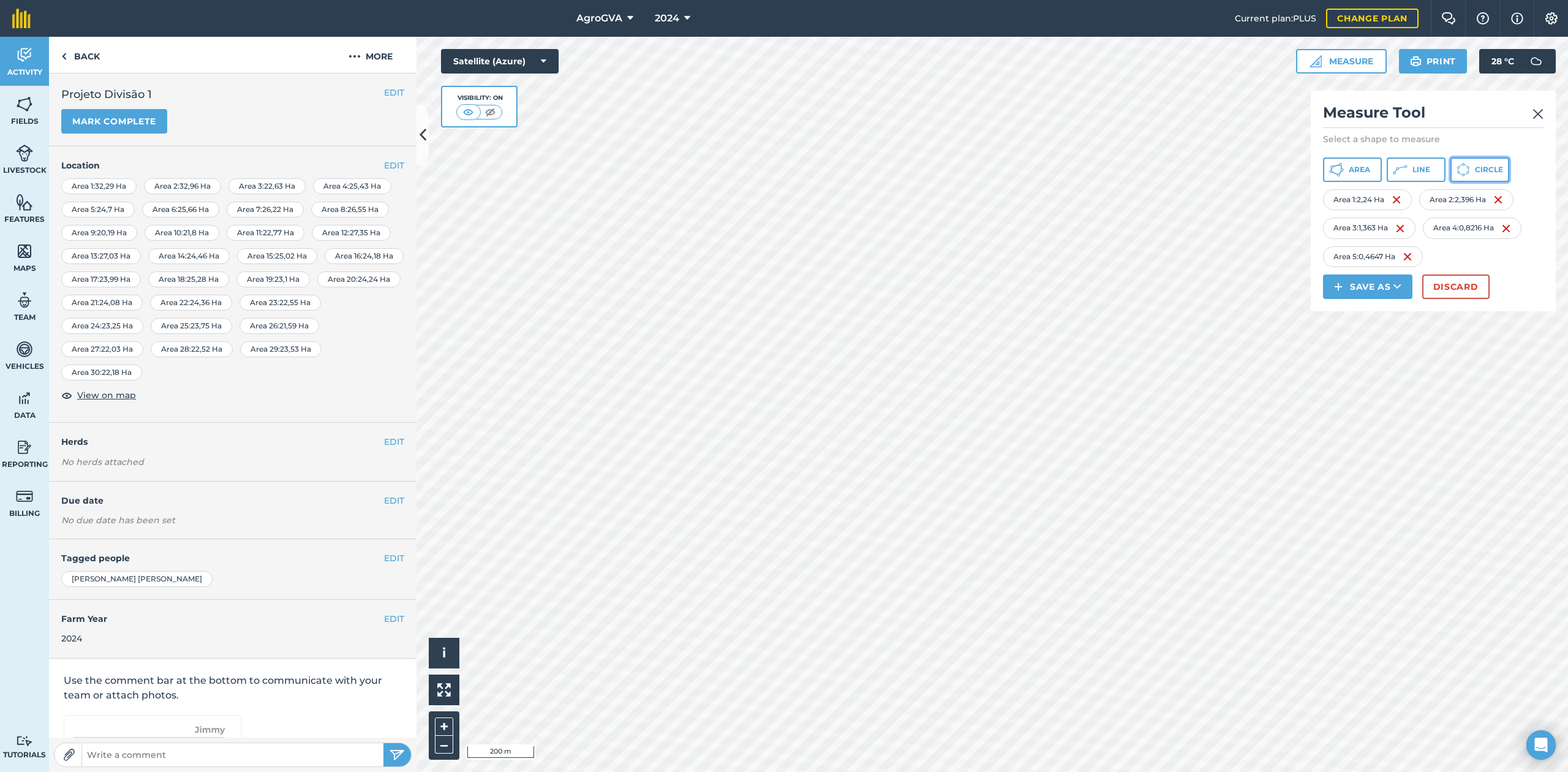
click at [1175, 166] on span "Circle" at bounding box center [1489, 169] width 28 height 10
click at [1175, 174] on span "Circle" at bounding box center [1489, 169] width 28 height 10
click at [1175, 174] on button "Circle" at bounding box center [1480, 170] width 58 height 25
click at [1175, 289] on img at bounding box center [1501, 285] width 10 height 15
click at [384, 164] on button "EDIT" at bounding box center [394, 164] width 20 height 13
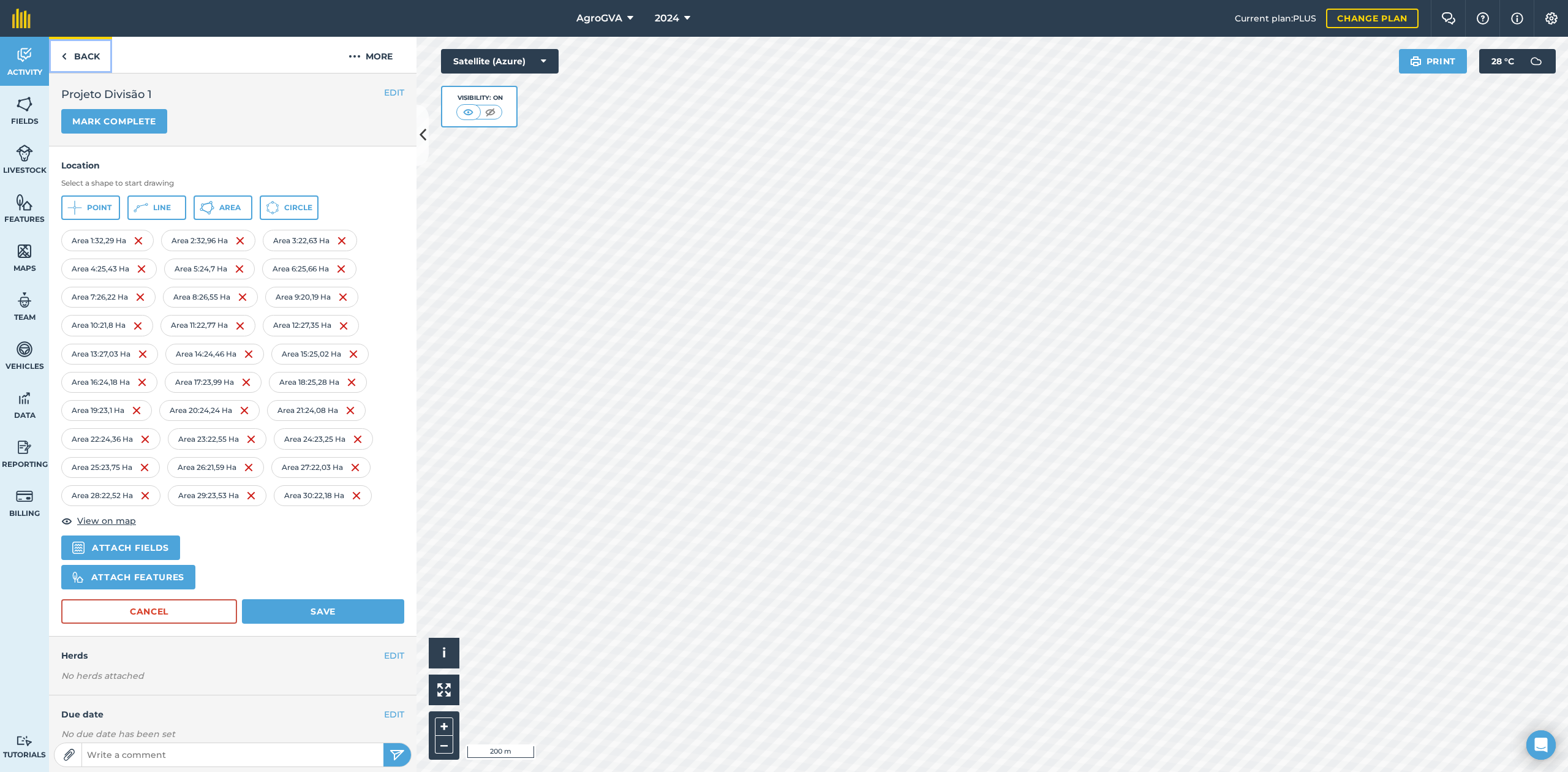
click at [83, 52] on link "Back" at bounding box center [80, 55] width 63 height 36
